Goal: Check status: Check status

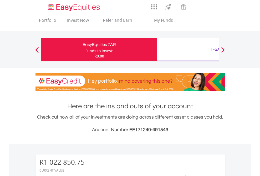
scroll to position [50, 82]
click at [85, 50] on div "Funds to invest:" at bounding box center [99, 50] width 28 height 5
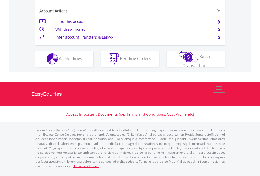
scroll to position [493, 0]
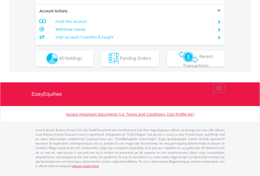
scroll to position [491, 0]
click at [59, 61] on span "All Holdings" at bounding box center [70, 58] width 23 height 6
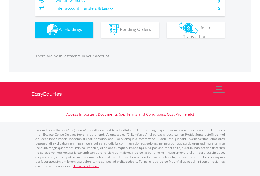
scroll to position [520, 0]
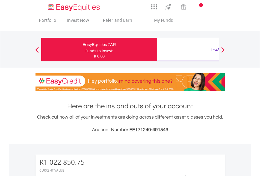
scroll to position [50, 82]
click at [188, 50] on div "TFSA" at bounding box center [214, 49] width 109 height 7
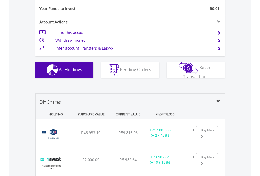
scroll to position [584, 0]
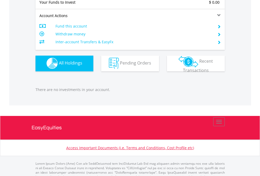
scroll to position [520, 0]
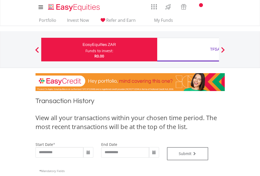
type input "**********"
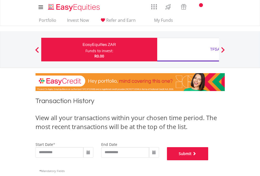
click at [208, 160] on button "Submit" at bounding box center [187, 153] width 41 height 13
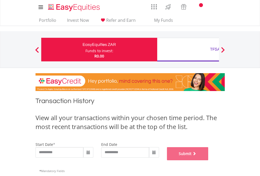
scroll to position [213, 0]
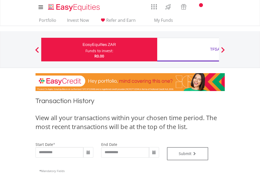
click at [188, 50] on div "TFSA" at bounding box center [214, 49] width 109 height 7
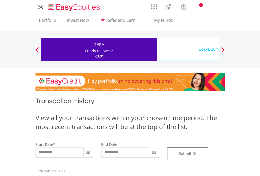
type input "**********"
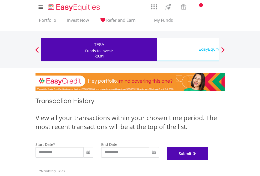
click at [208, 160] on button "Submit" at bounding box center [187, 153] width 41 height 13
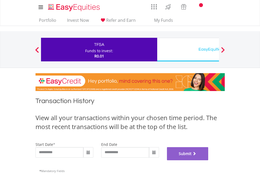
scroll to position [213, 0]
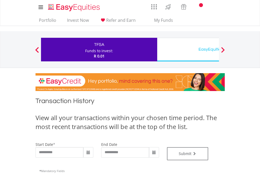
click at [188, 50] on div "EasyEquities USD" at bounding box center [214, 49] width 109 height 7
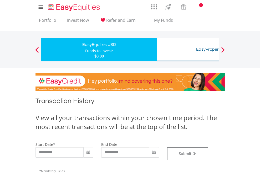
type input "**********"
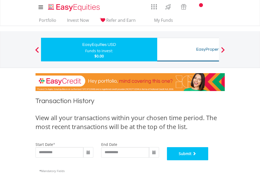
click at [208, 160] on button "Submit" at bounding box center [187, 153] width 41 height 13
